Goal: Task Accomplishment & Management: Use online tool/utility

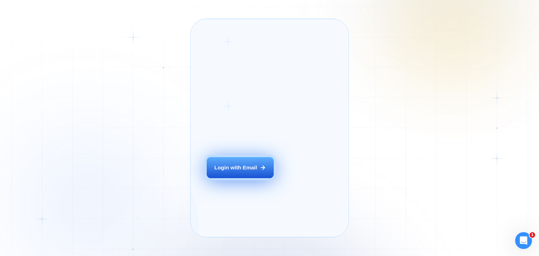
click at [230, 169] on button "Login with Email" at bounding box center [240, 167] width 67 height 21
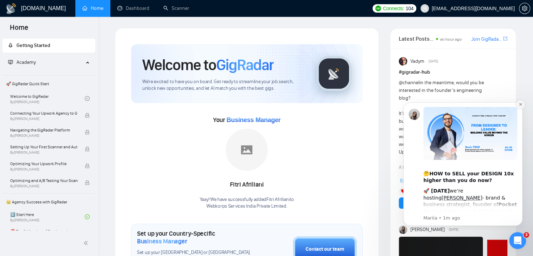
click at [520, 101] on button "Dismiss notification" at bounding box center [520, 104] width 9 height 9
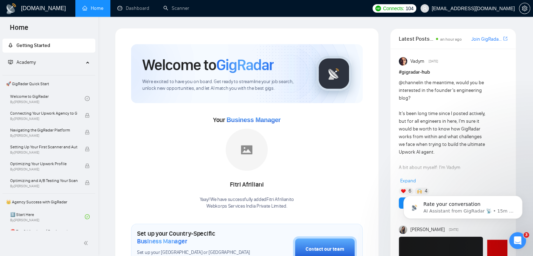
click at [350, 16] on ul "Home Dashboard Scanner" at bounding box center [221, 8] width 296 height 17
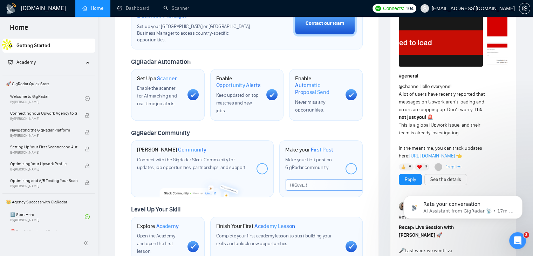
scroll to position [226, 0]
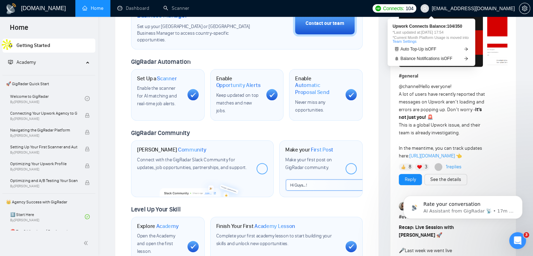
click at [404, 11] on span "Connects:" at bounding box center [393, 9] width 21 height 8
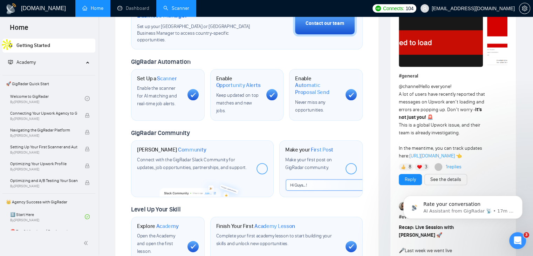
click at [174, 5] on link "Scanner" at bounding box center [176, 8] width 26 height 6
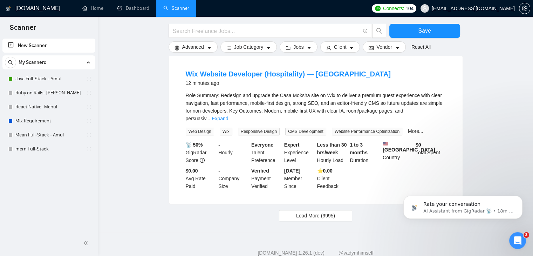
scroll to position [682, 0]
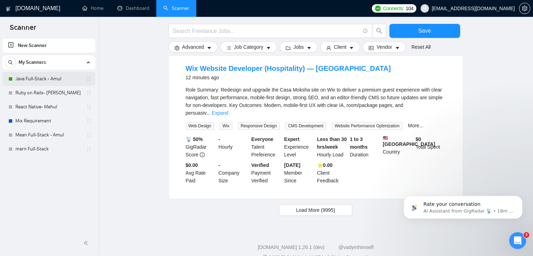
click at [34, 78] on link "Java Full-Stack - Amul" at bounding box center [48, 79] width 67 height 14
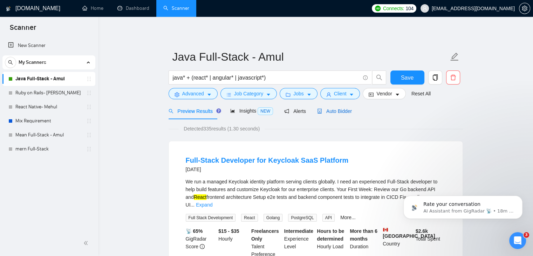
click at [329, 113] on span "Auto Bidder" at bounding box center [334, 111] width 35 height 6
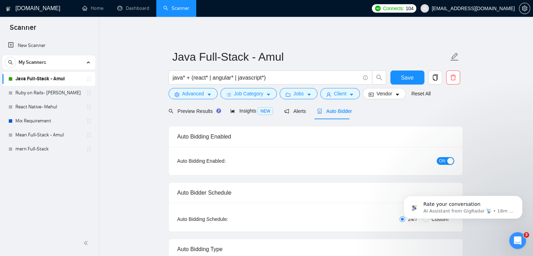
checkbox input "true"
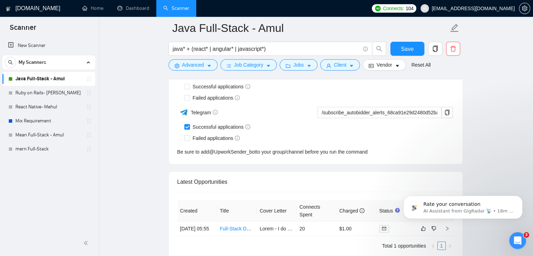
scroll to position [1763, 0]
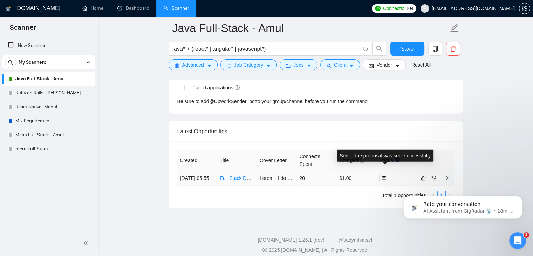
click at [384, 176] on icon "mail" at bounding box center [384, 178] width 4 height 4
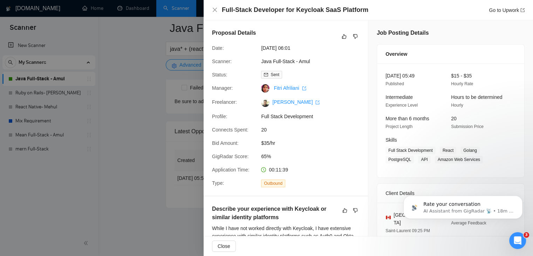
click at [377, 134] on div "[DATE] 05:49 Published $15 - $35 Hourly Rate Intermediate Experience Level Hour…" at bounding box center [450, 120] width 147 height 114
click at [136, 134] on div at bounding box center [266, 128] width 533 height 256
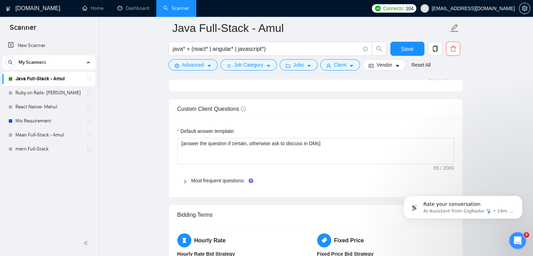
click at [117, 82] on main "Java Full-Stack - Amul java* + (react* | angular* | javascript*) Save Advanced …" at bounding box center [315, 44] width 413 height 1943
click at [473, 78] on main "Java Full-Stack - Amul java* + (react* | angular* | javascript*) Save Advanced …" at bounding box center [315, 44] width 413 height 1943
click at [500, 77] on main "Java Full-Stack - Amul java* + (react* | angular* | javascript*) Save Advanced …" at bounding box center [315, 44] width 413 height 1943
click at [489, 67] on main "Java Full-Stack - Amul java* + (react* | angular* | javascript*) Save Advanced …" at bounding box center [315, 44] width 413 height 1943
click at [466, 87] on main "Java Full-Stack - Amul java* + (react* | angular* | javascript*) Save Advanced …" at bounding box center [315, 44] width 413 height 1943
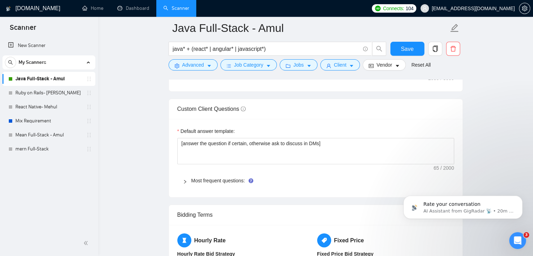
click at [484, 79] on main "Java Full-Stack - Amul java* + (react* | angular* | javascript*) Save Advanced …" at bounding box center [315, 44] width 413 height 1943
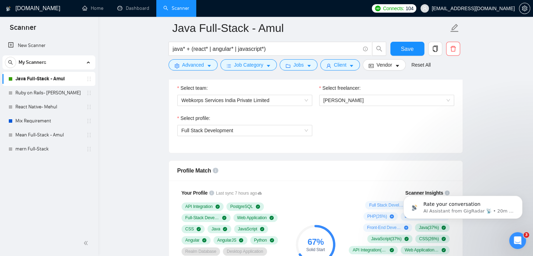
scroll to position [334, 0]
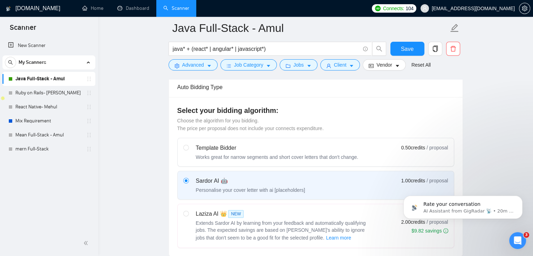
scroll to position [126, 0]
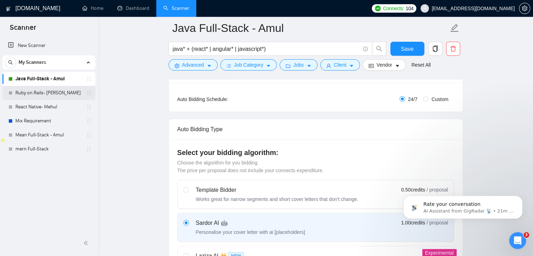
click at [52, 95] on link "Ruby on Rails- [PERSON_NAME]" at bounding box center [48, 93] width 67 height 14
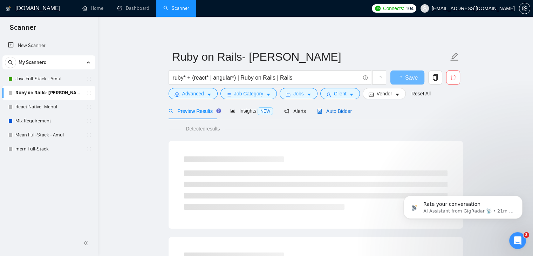
click at [329, 114] on div "Auto Bidder" at bounding box center [334, 111] width 35 height 8
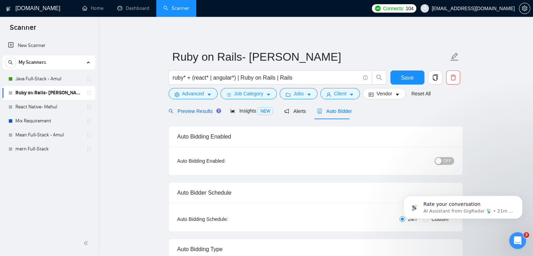
click at [200, 113] on span "Preview Results" at bounding box center [194, 111] width 50 height 6
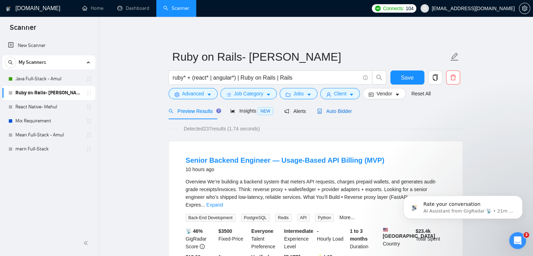
click at [334, 110] on span "Auto Bidder" at bounding box center [334, 111] width 35 height 6
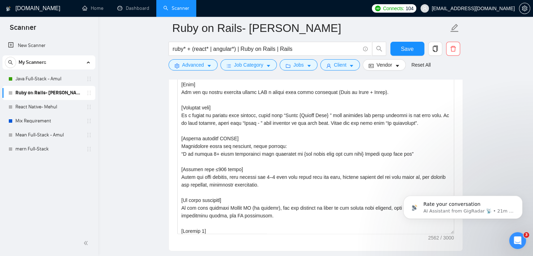
scroll to position [13, 0]
click at [276, 130] on textarea "Cover letter template:" at bounding box center [315, 155] width 277 height 158
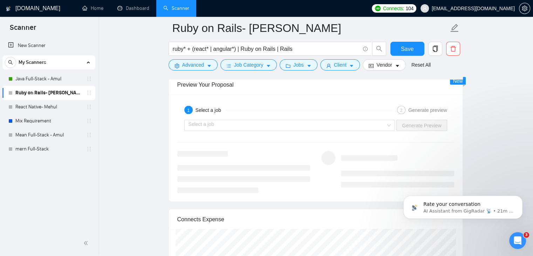
scroll to position [1301, 0]
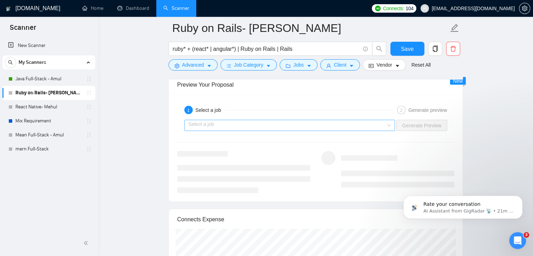
click at [257, 122] on input "search" at bounding box center [288, 125] width 198 height 11
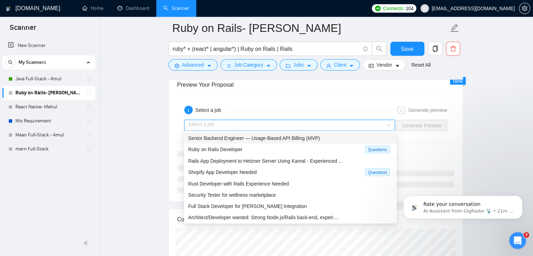
click at [255, 137] on span "Senior Backend Engineer — Usage-Based API Billing (MVP)" at bounding box center [254, 138] width 132 height 6
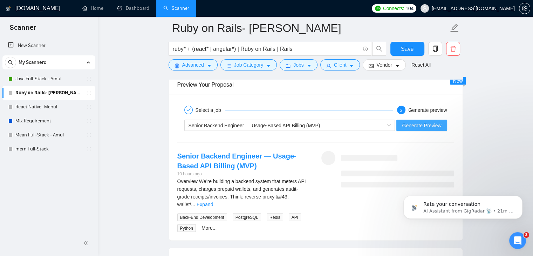
click at [415, 123] on span "Generate Preview" at bounding box center [421, 125] width 39 height 8
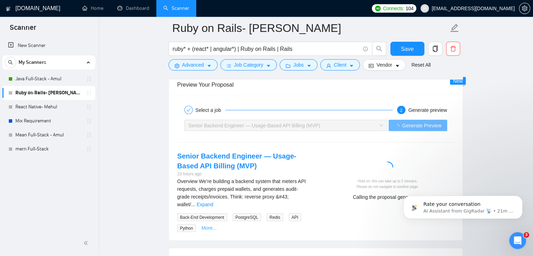
click at [208, 225] on link "More..." at bounding box center [209, 228] width 15 height 6
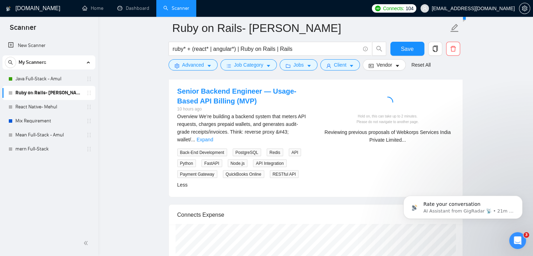
scroll to position [1366, 0]
click at [213, 136] on link "Expand" at bounding box center [205, 139] width 16 height 6
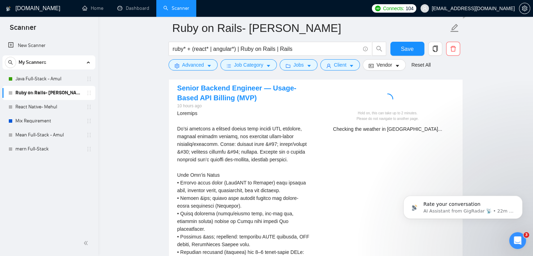
scroll to position [1369, 0]
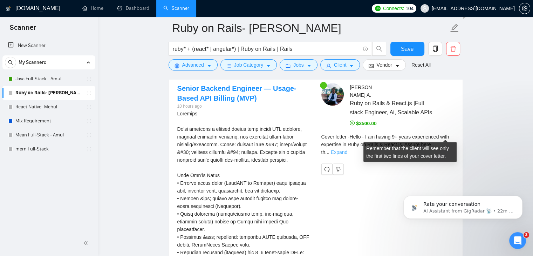
click at [347, 149] on link "Expand" at bounding box center [339, 152] width 16 height 6
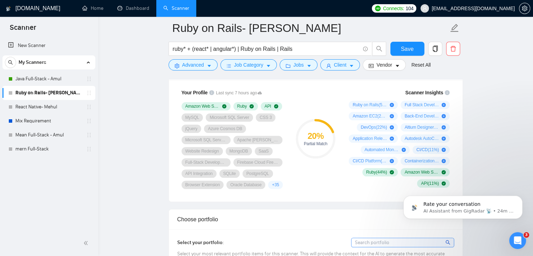
scroll to position [473, 0]
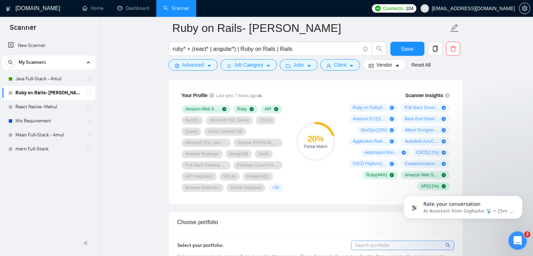
click at [515, 242] on icon "Open Intercom Messenger" at bounding box center [517, 240] width 12 height 12
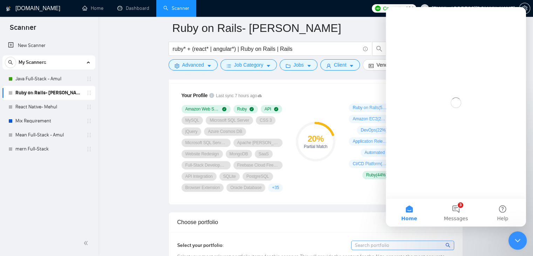
scroll to position [0, 0]
click at [457, 212] on button "3 Messages" at bounding box center [456, 212] width 47 height 28
